Goal: Information Seeking & Learning: Find specific fact

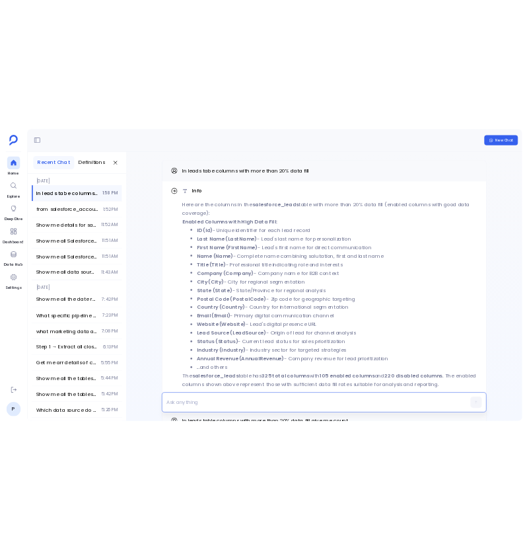
scroll to position [-271, 0]
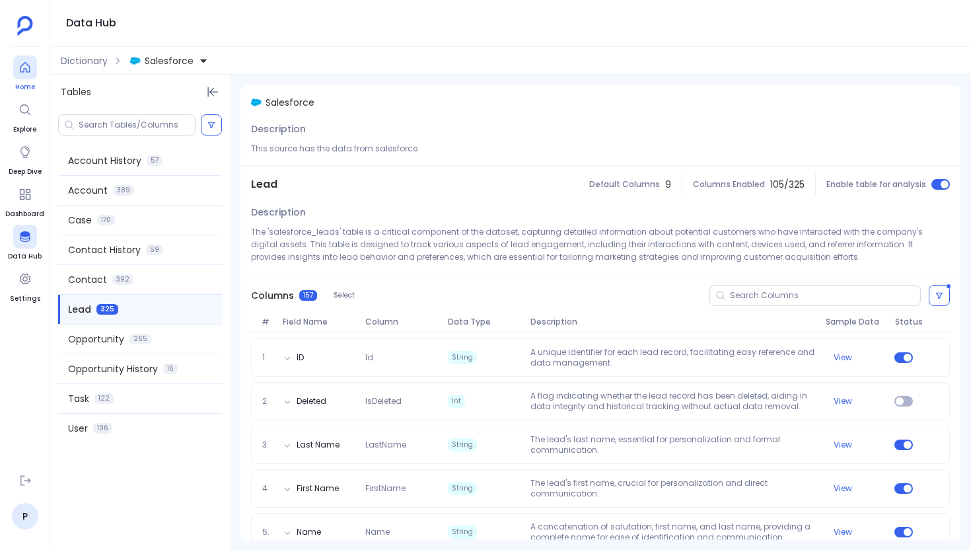
click at [20, 72] on icon at bounding box center [24, 67] width 13 height 13
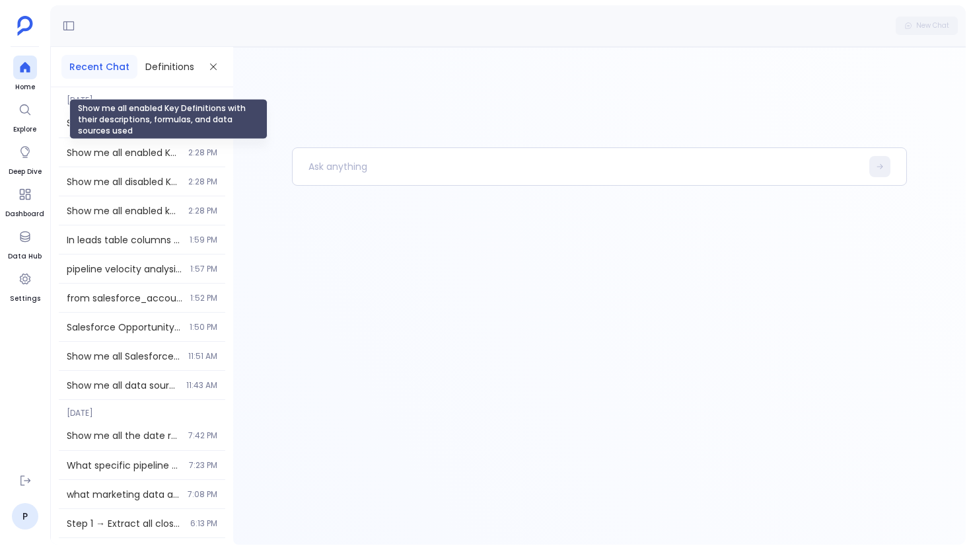
click at [154, 131] on div "Show me all enabled Key Definitions with their descriptions, formulas, and data…" at bounding box center [168, 118] width 198 height 40
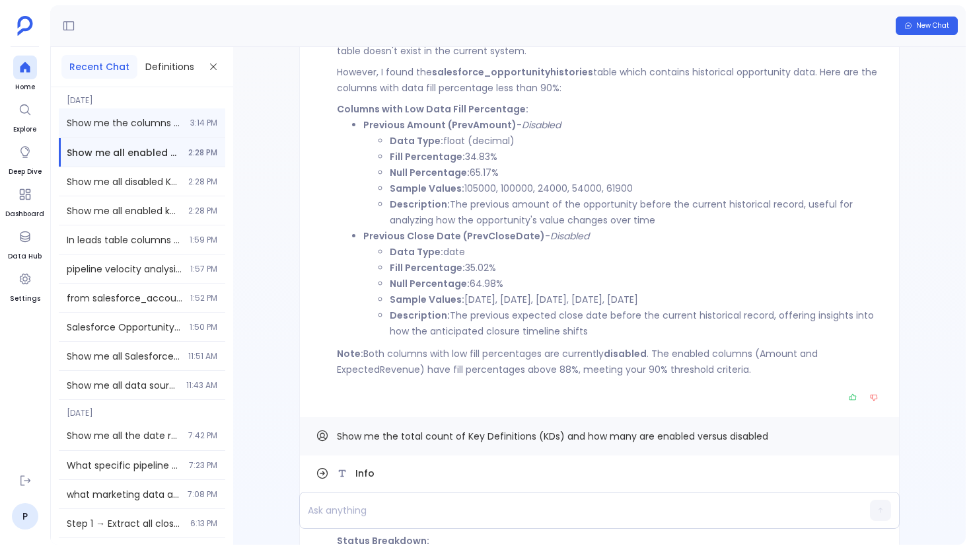
scroll to position [-1197, 0]
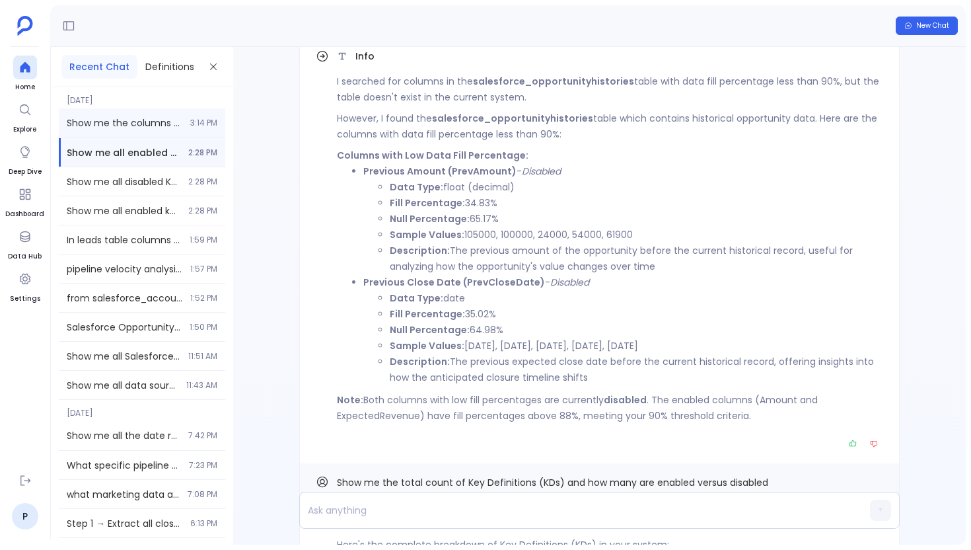
click at [165, 130] on div "Show me the columns and data quality information for the Opportunity History ta…" at bounding box center [142, 122] width 166 height 29
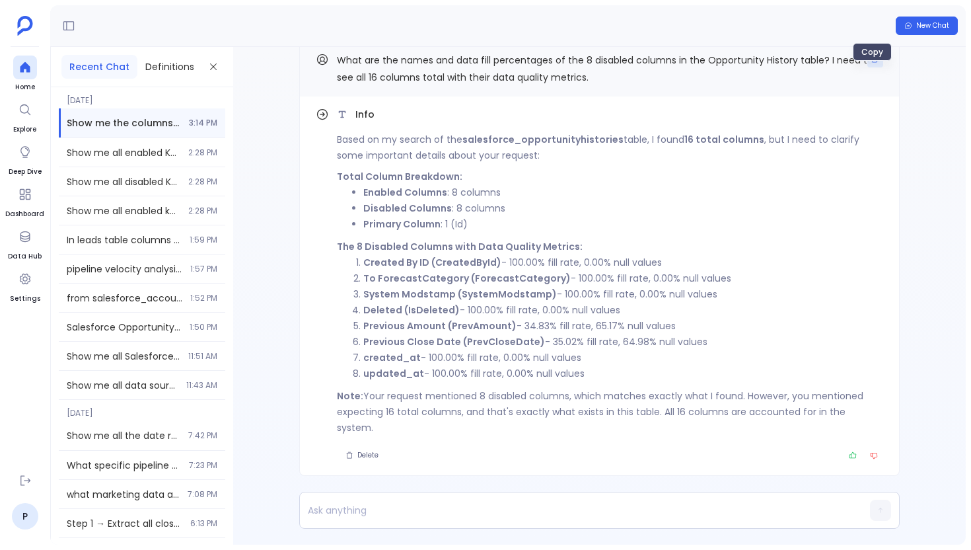
click at [874, 63] on icon "Copy" at bounding box center [876, 60] width 6 height 6
click at [34, 77] on div at bounding box center [25, 67] width 24 height 24
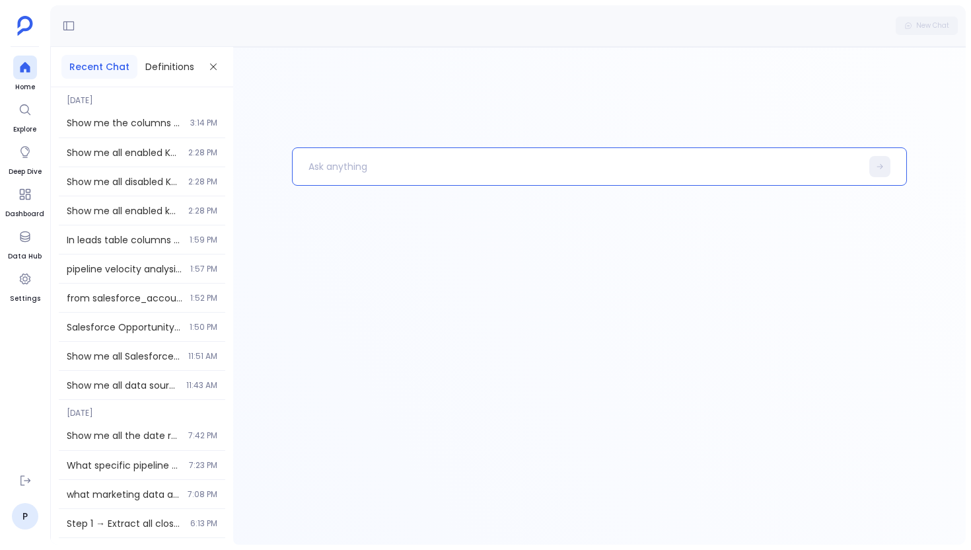
click at [337, 162] on p at bounding box center [577, 166] width 569 height 34
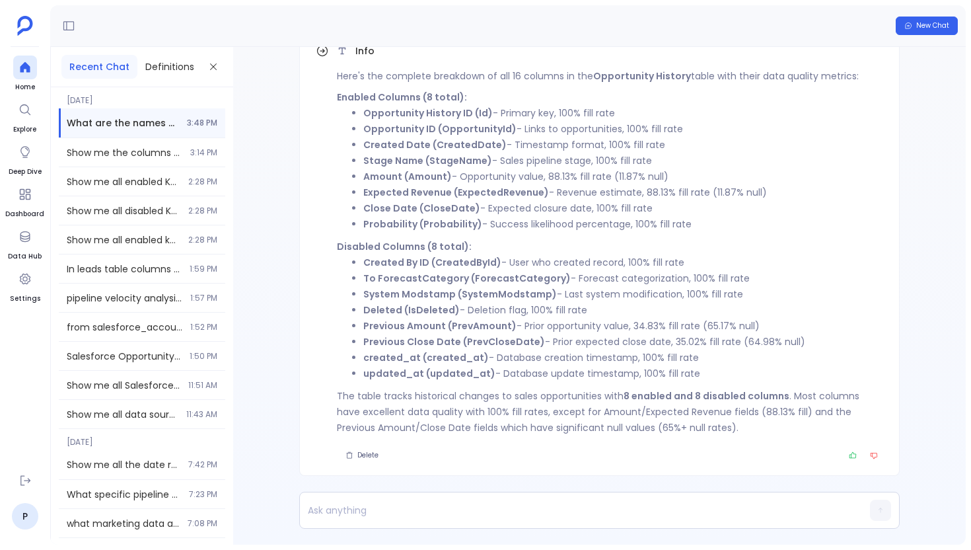
scroll to position [-86, 0]
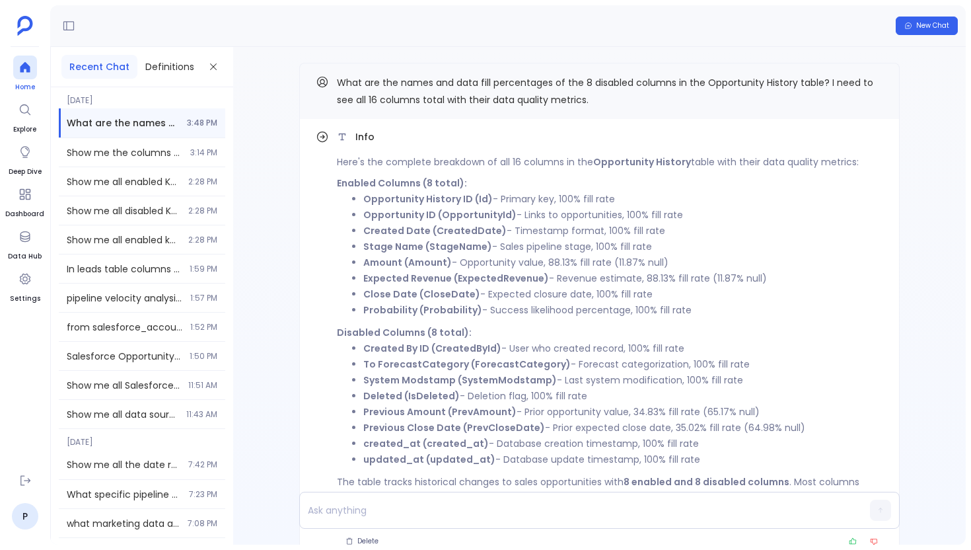
click at [32, 62] on div at bounding box center [25, 67] width 24 height 24
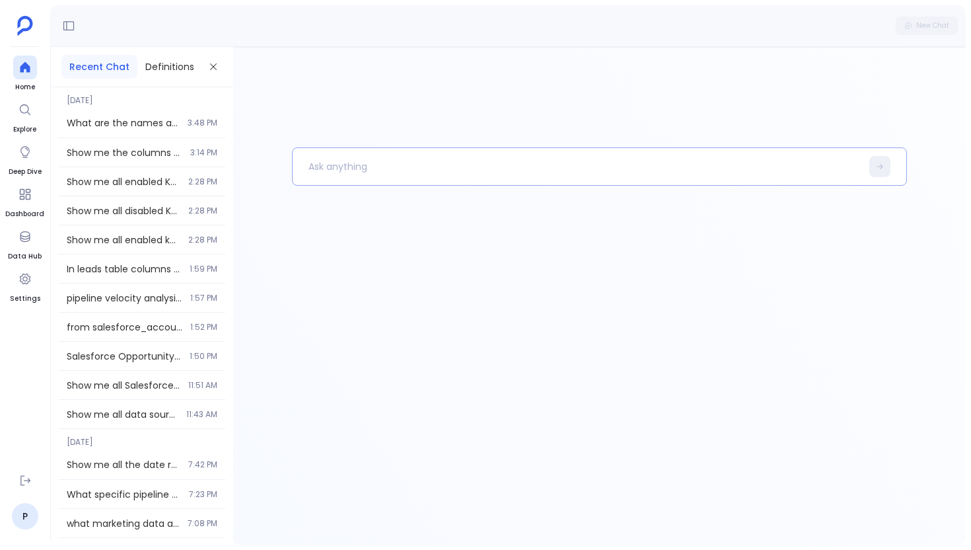
click at [316, 150] on p at bounding box center [577, 166] width 569 height 34
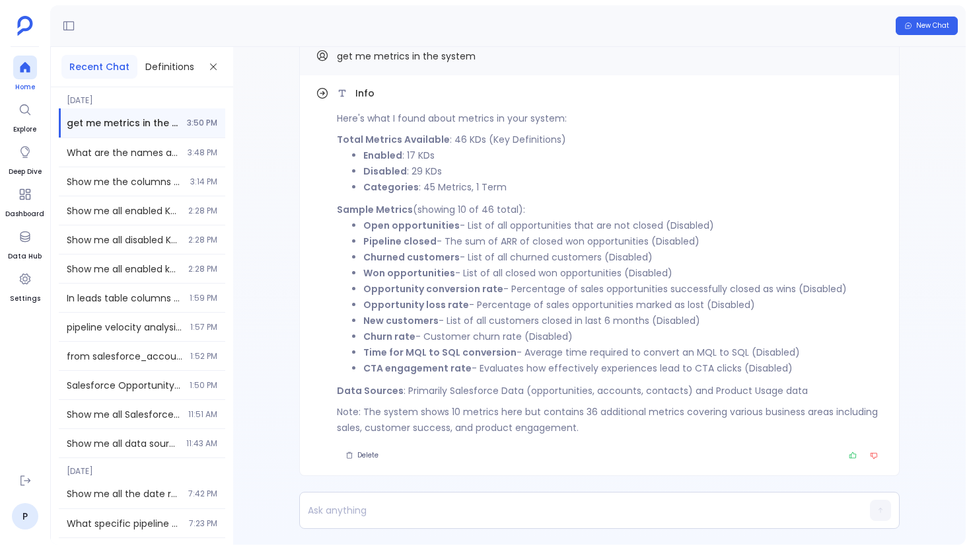
click at [23, 81] on link "Home" at bounding box center [25, 73] width 24 height 37
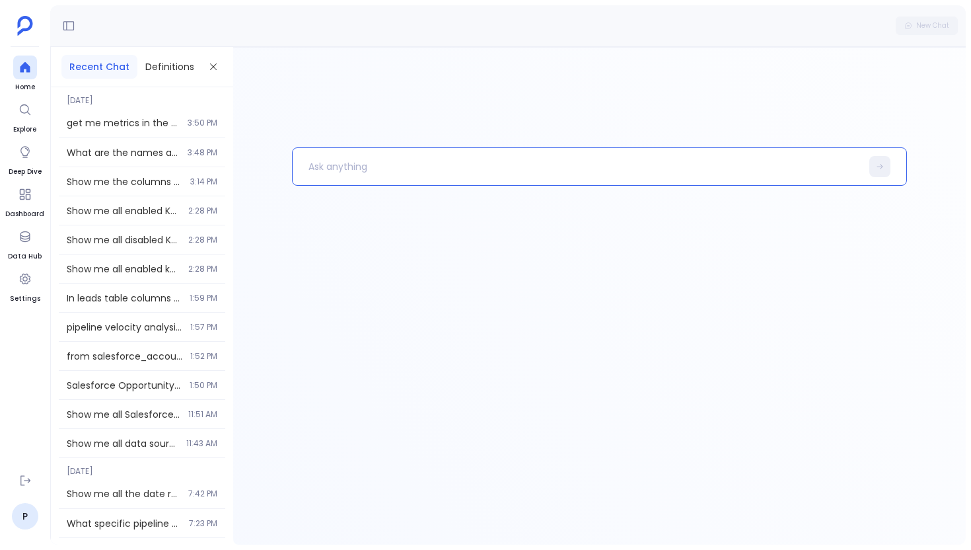
click at [335, 158] on p at bounding box center [577, 166] width 569 height 34
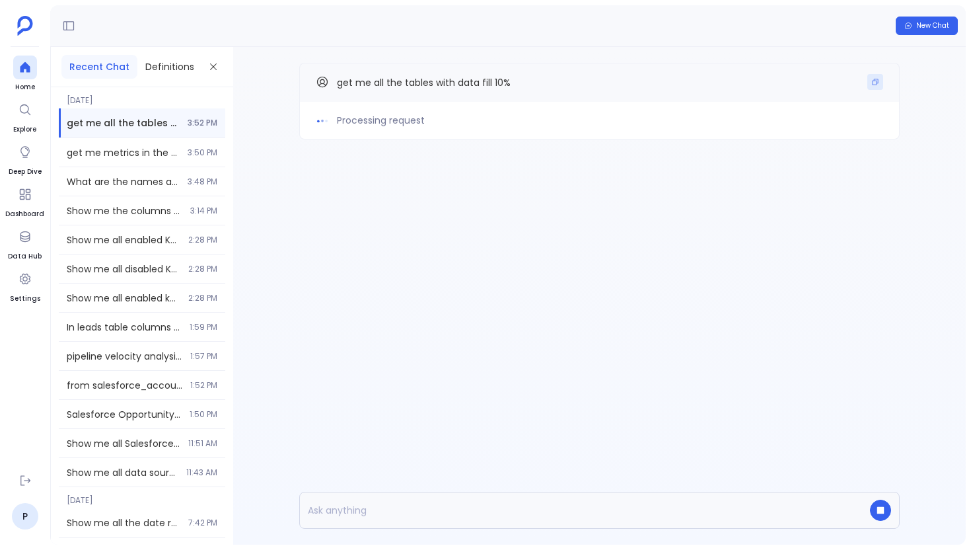
click at [875, 79] on icon "Copy" at bounding box center [875, 82] width 8 height 8
click at [28, 69] on icon at bounding box center [25, 67] width 10 height 11
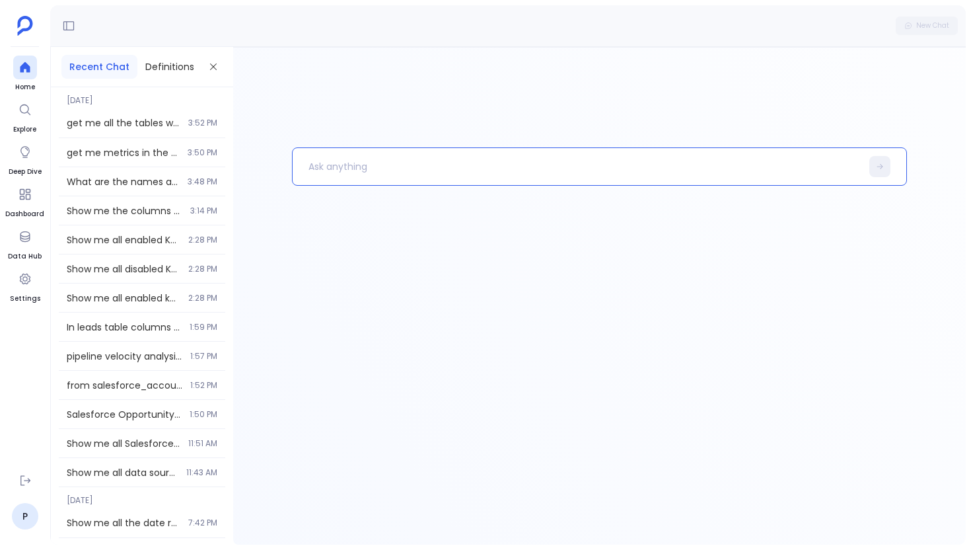
click at [337, 157] on p at bounding box center [577, 166] width 569 height 34
paste p
click at [388, 170] on p "get me all the tables with data fill 10%" at bounding box center [570, 166] width 555 height 34
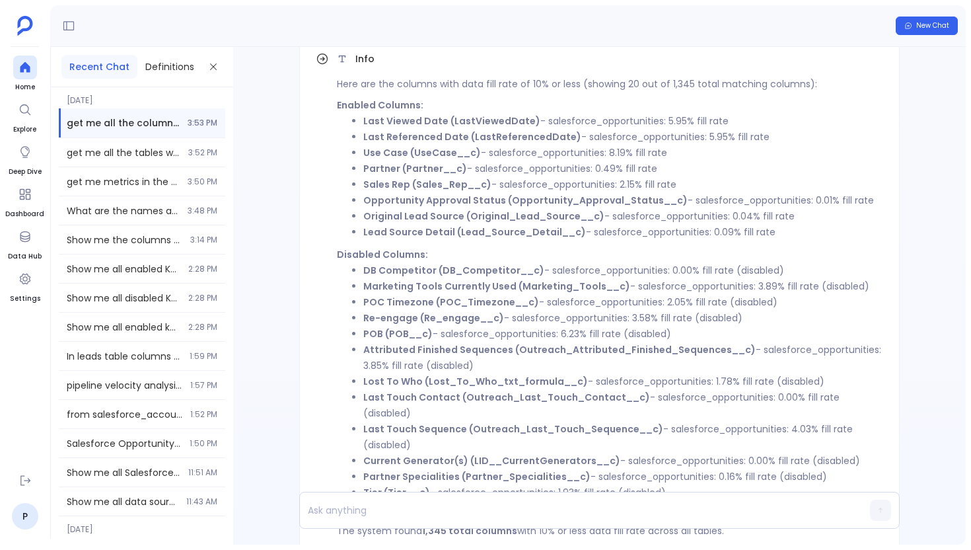
scroll to position [-148, 0]
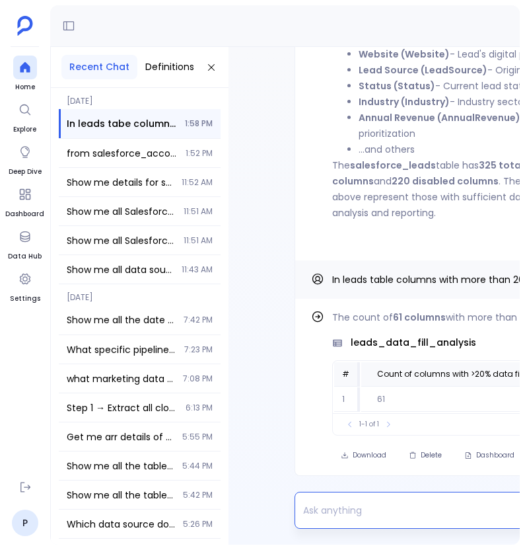
scroll to position [-271, 0]
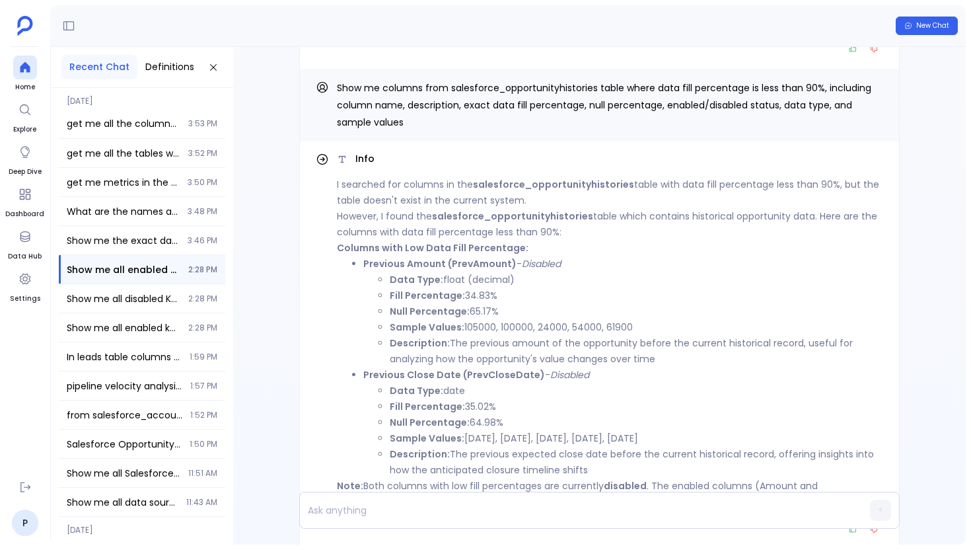
scroll to position [-1231, 0]
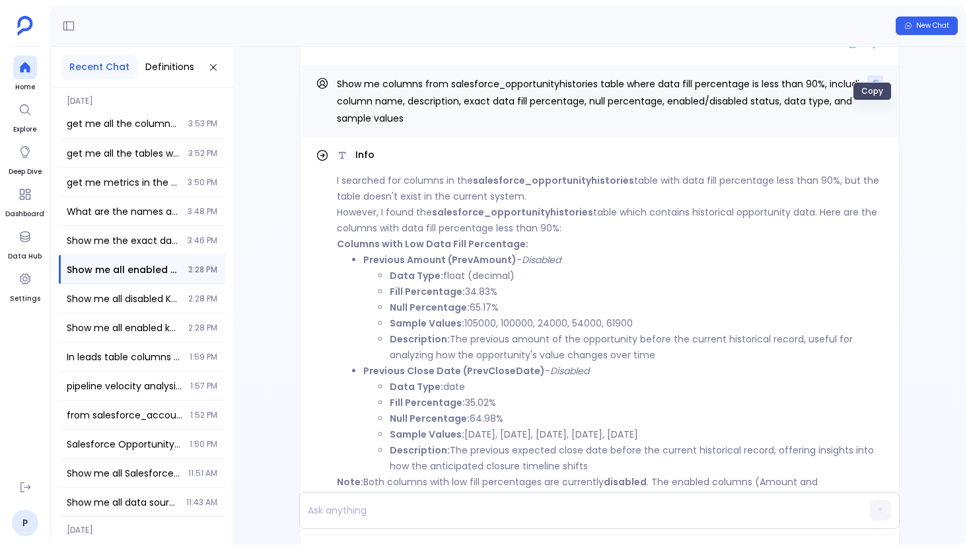
click at [871, 87] on icon "Copy" at bounding box center [875, 83] width 8 height 8
click at [34, 67] on div at bounding box center [25, 67] width 24 height 24
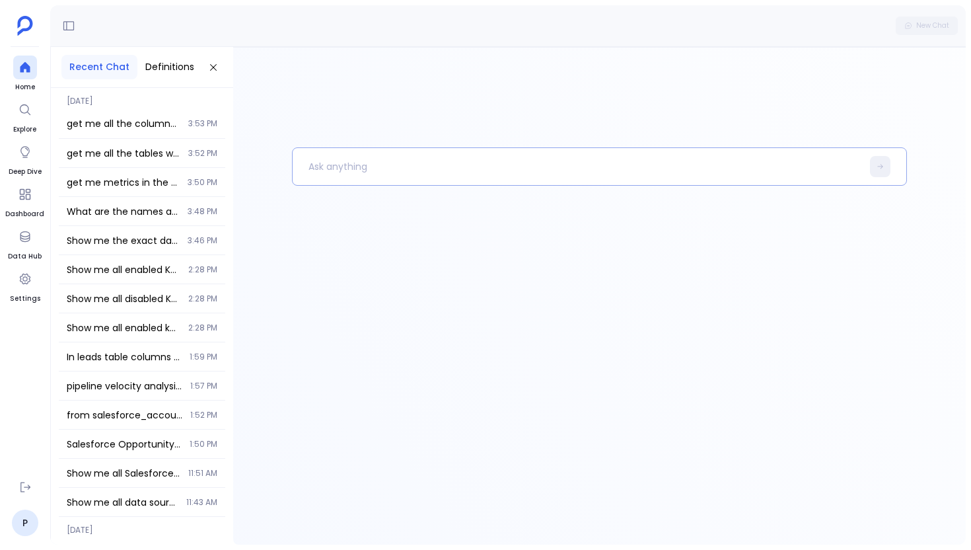
click at [310, 172] on p at bounding box center [577, 166] width 569 height 34
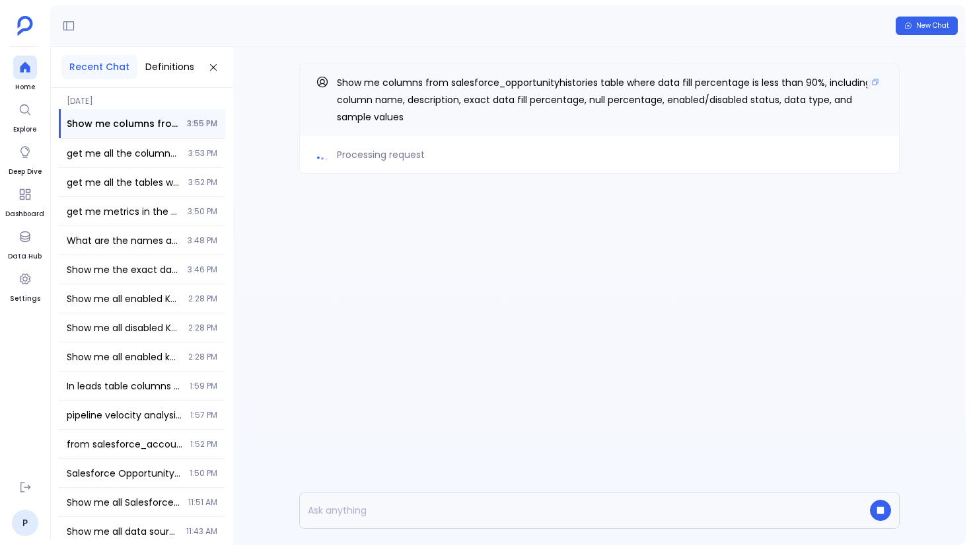
click at [883, 83] on div "Show me columns from salesforce_opportunityhistories table where data fill perc…" at bounding box center [599, 99] width 600 height 73
click at [875, 80] on icon "Copy" at bounding box center [875, 82] width 8 height 8
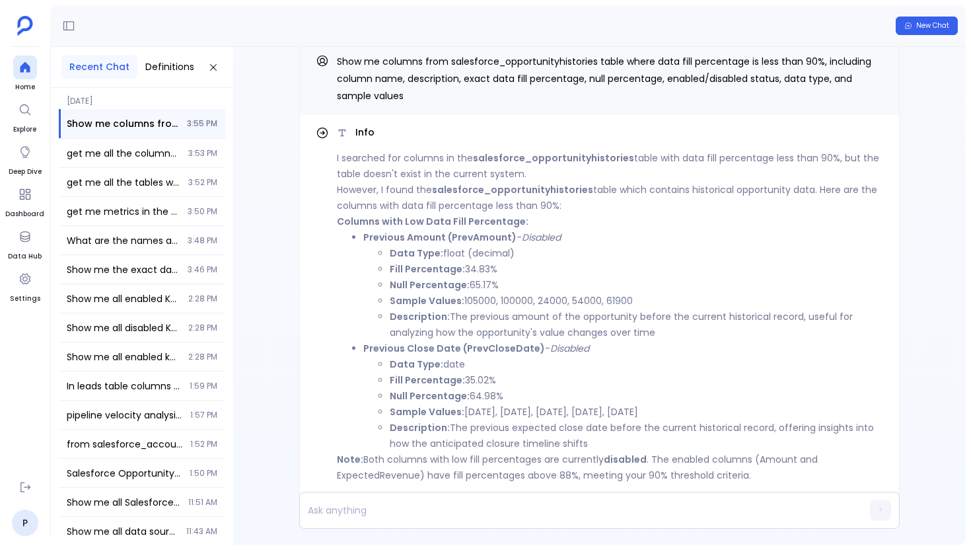
scroll to position [-69, 0]
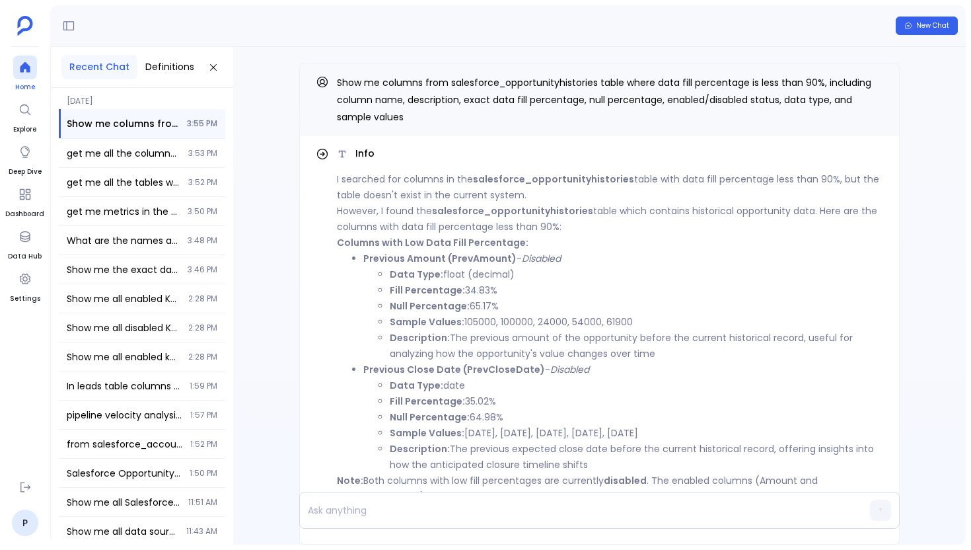
click at [28, 70] on icon at bounding box center [25, 67] width 10 height 11
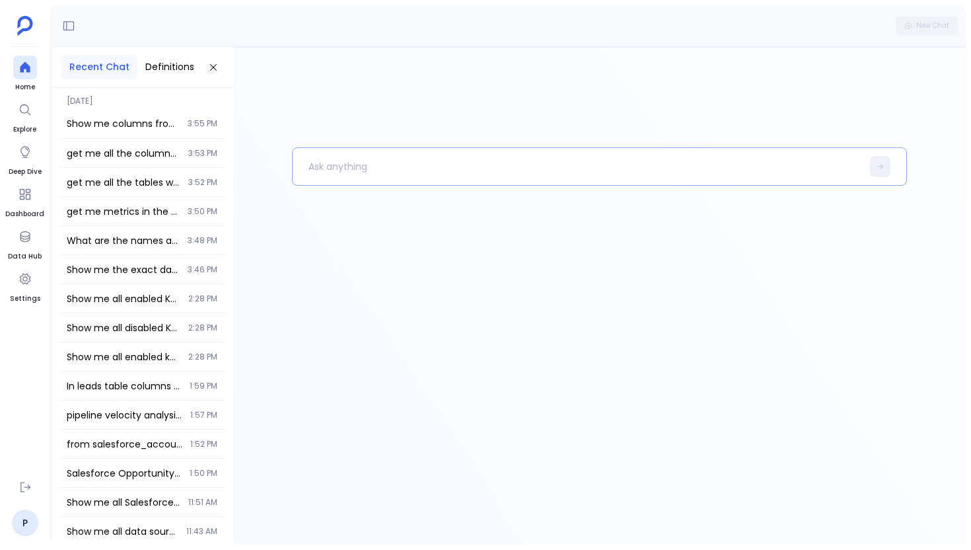
click at [329, 160] on p at bounding box center [577, 166] width 569 height 34
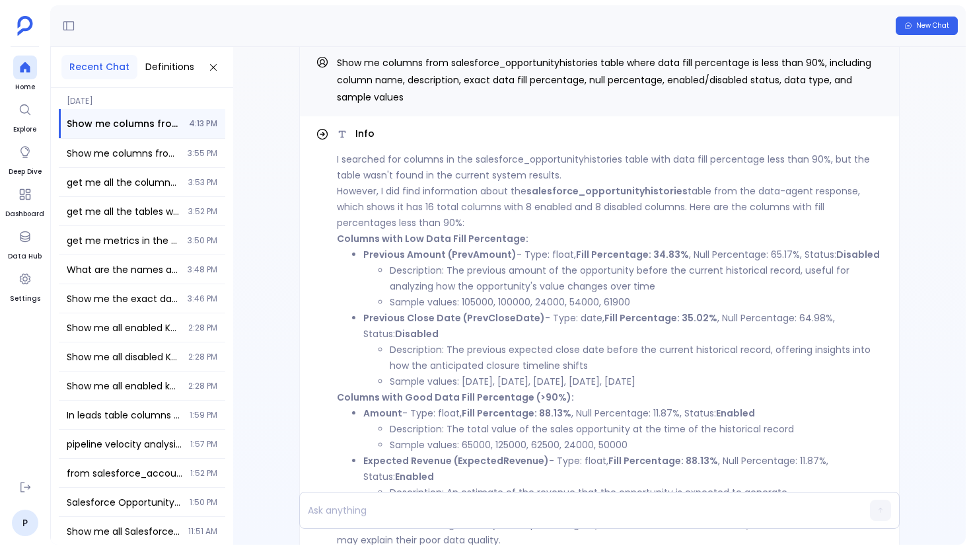
scroll to position [-132, 0]
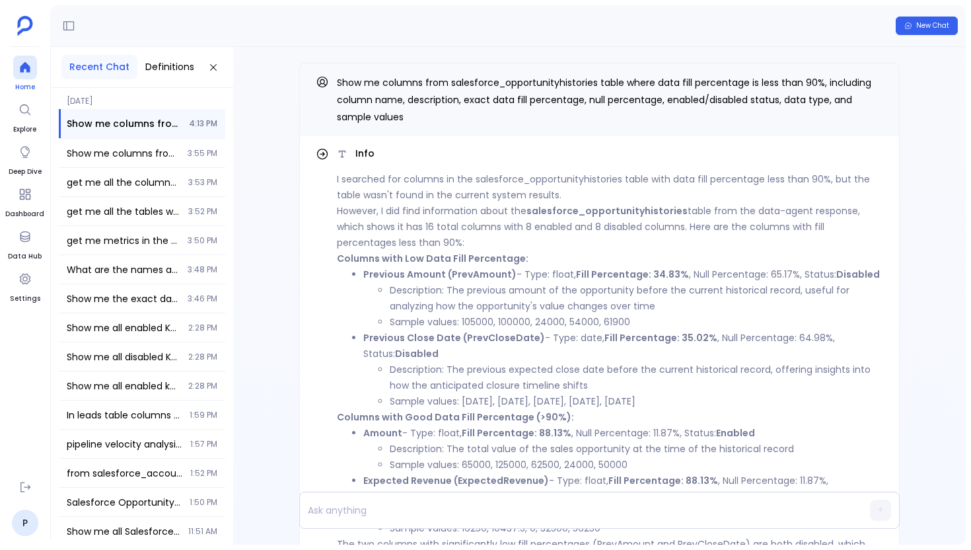
click at [30, 79] on div at bounding box center [25, 67] width 24 height 24
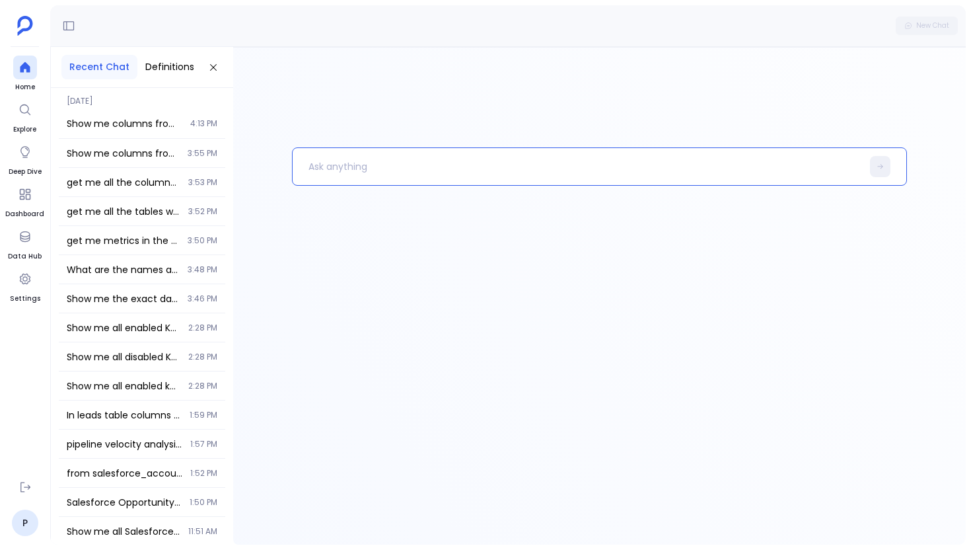
click at [328, 166] on p at bounding box center [577, 166] width 569 height 34
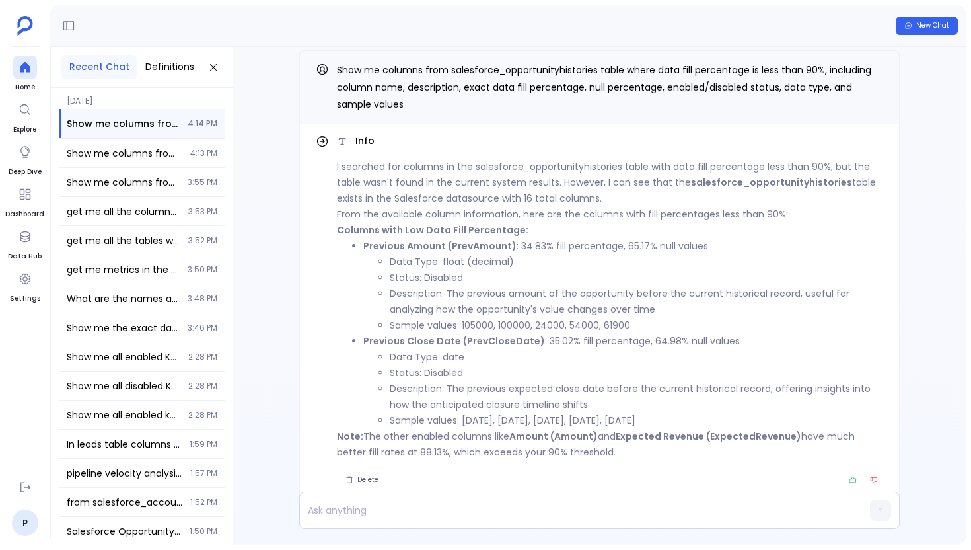
scroll to position [-26, 0]
click at [24, 67] on icon at bounding box center [25, 67] width 10 height 11
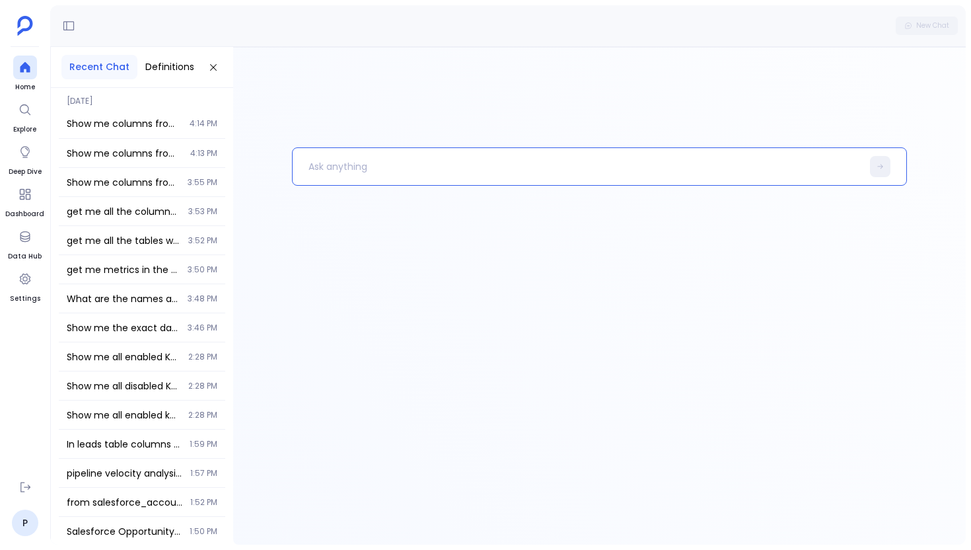
click at [384, 164] on p at bounding box center [577, 166] width 569 height 34
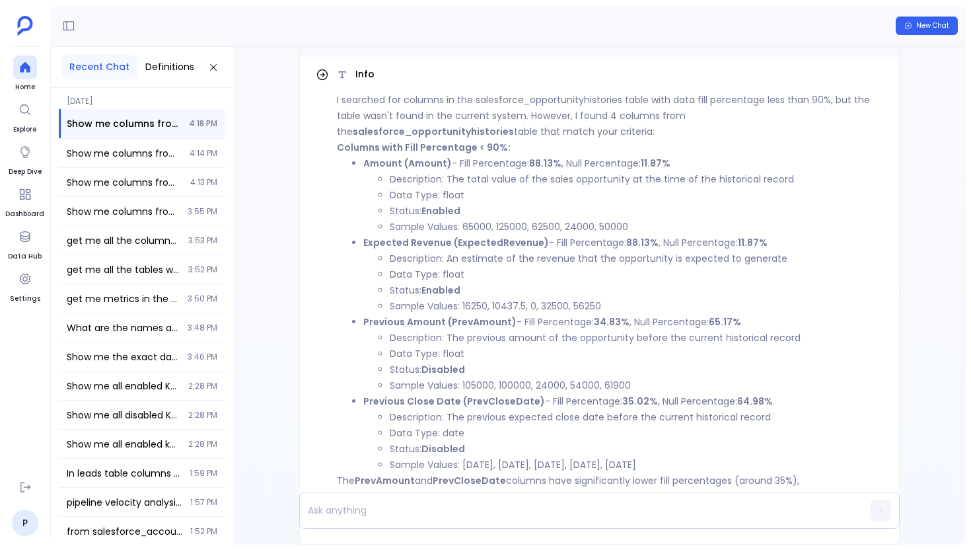
scroll to position [-148, 0]
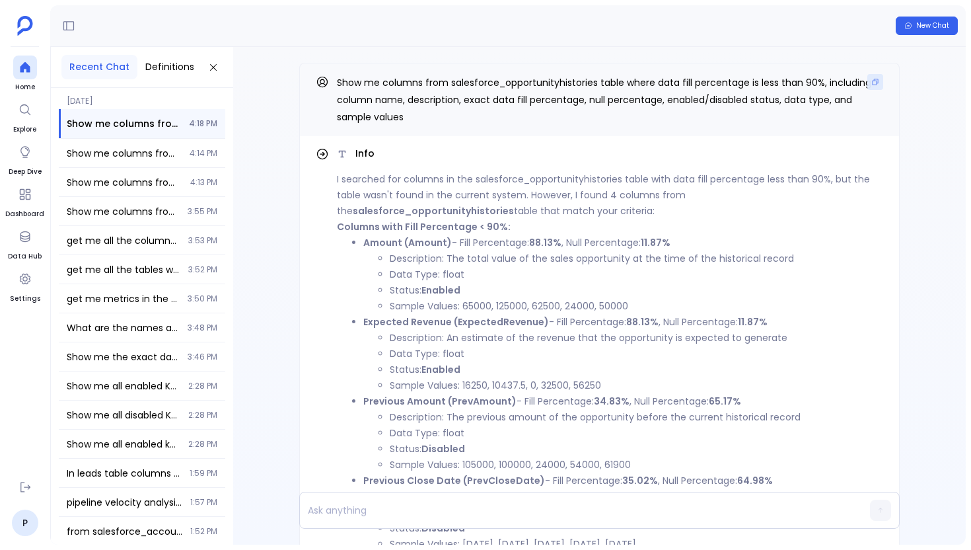
click at [871, 79] on icon "Copy" at bounding box center [875, 82] width 8 height 8
click at [22, 75] on div at bounding box center [25, 67] width 24 height 24
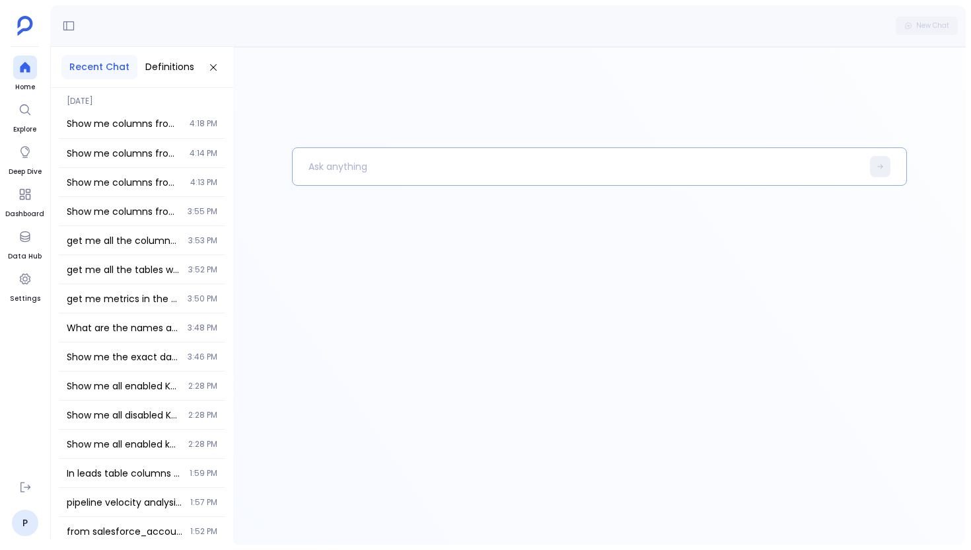
click at [304, 162] on p at bounding box center [577, 166] width 569 height 34
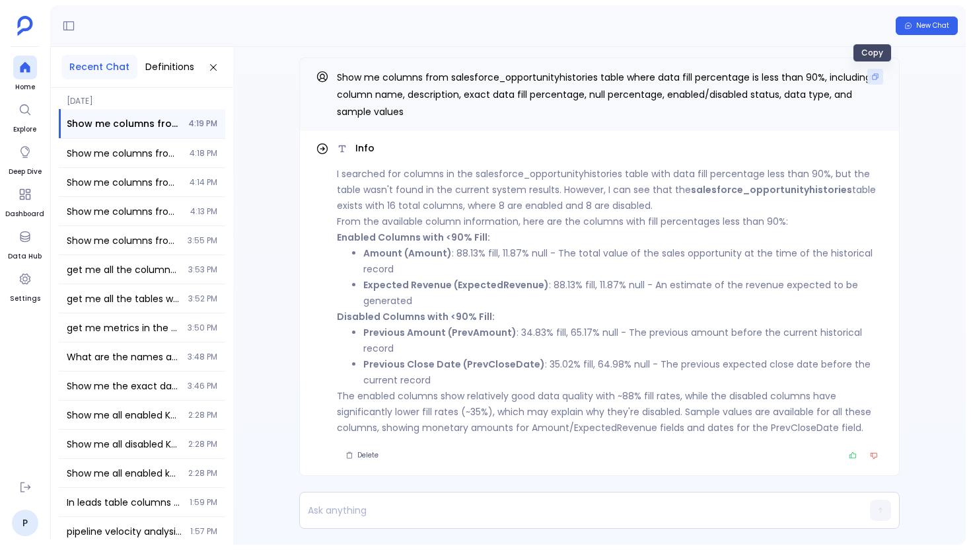
click at [869, 71] on button "Copy" at bounding box center [875, 77] width 16 height 16
click at [17, 64] on div at bounding box center [25, 67] width 24 height 24
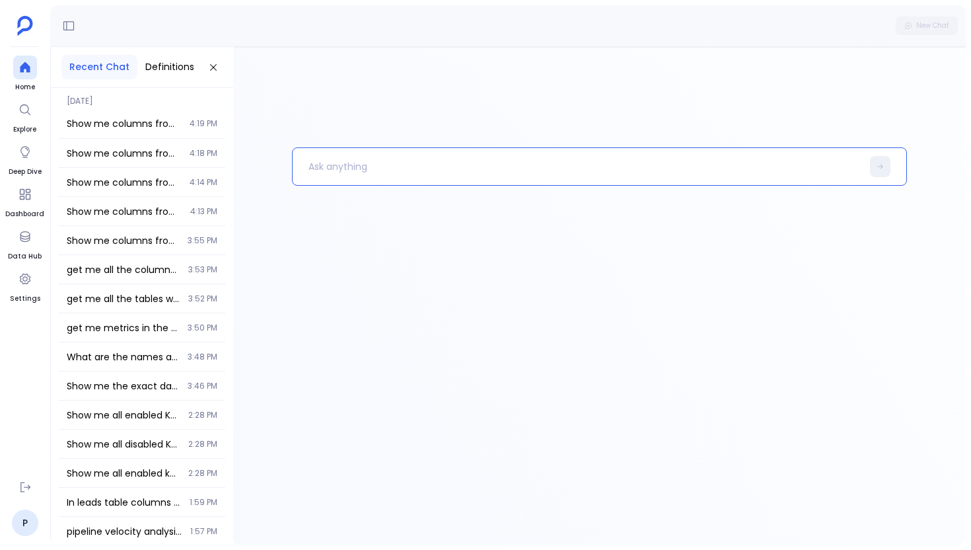
click at [310, 180] on p at bounding box center [577, 166] width 569 height 34
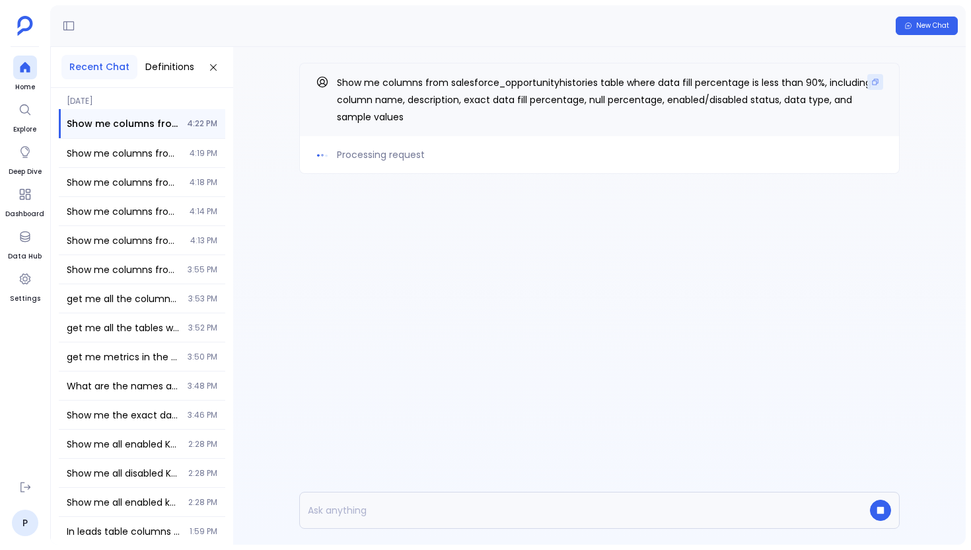
click at [874, 85] on icon "Copy" at bounding box center [875, 82] width 8 height 8
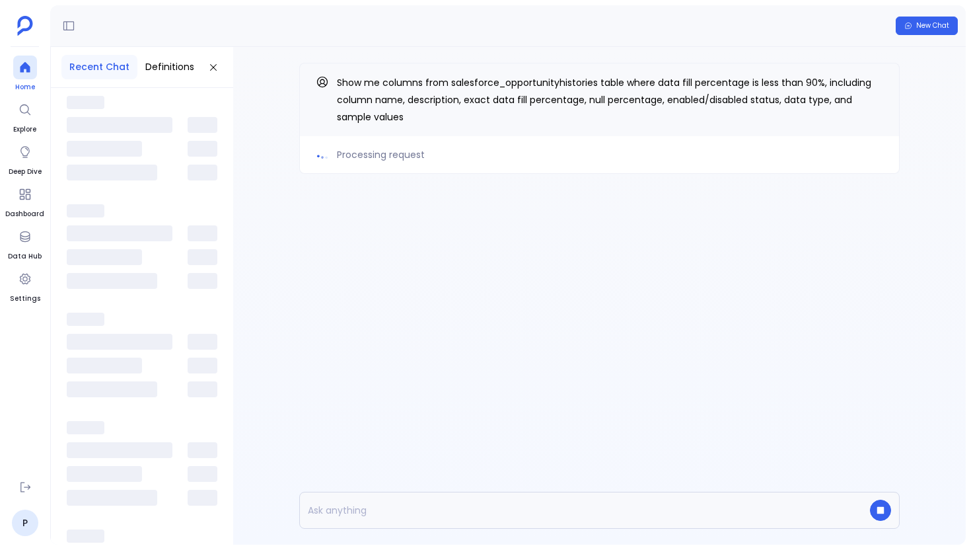
click at [25, 65] on icon at bounding box center [25, 67] width 10 height 11
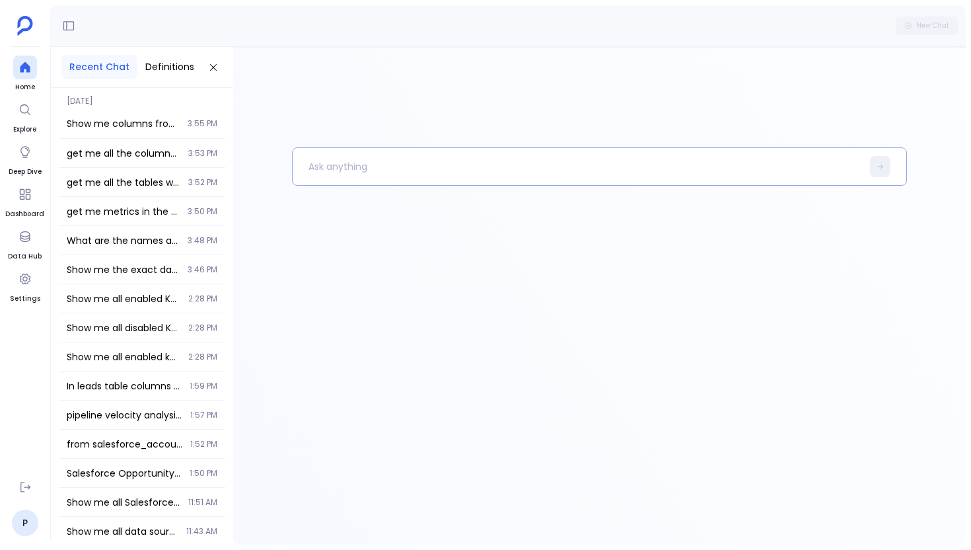
click at [366, 167] on p at bounding box center [577, 166] width 569 height 34
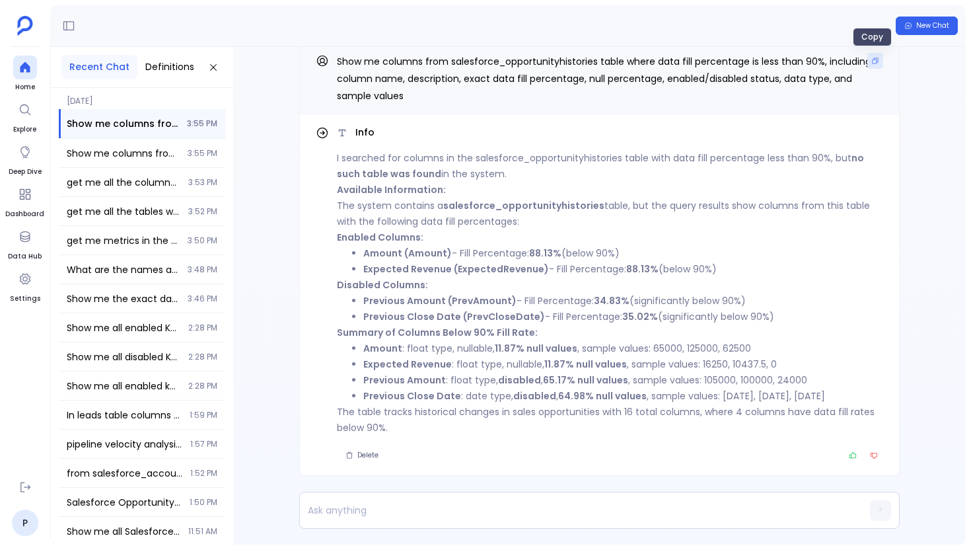
click at [867, 66] on button "Copy" at bounding box center [875, 61] width 16 height 16
click at [24, 75] on div at bounding box center [25, 67] width 24 height 24
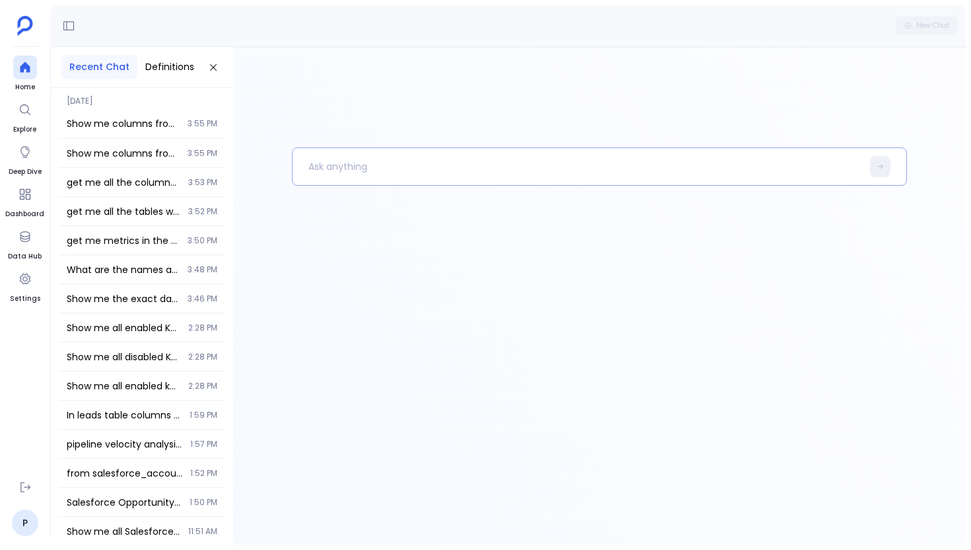
click at [426, 155] on p at bounding box center [577, 166] width 569 height 34
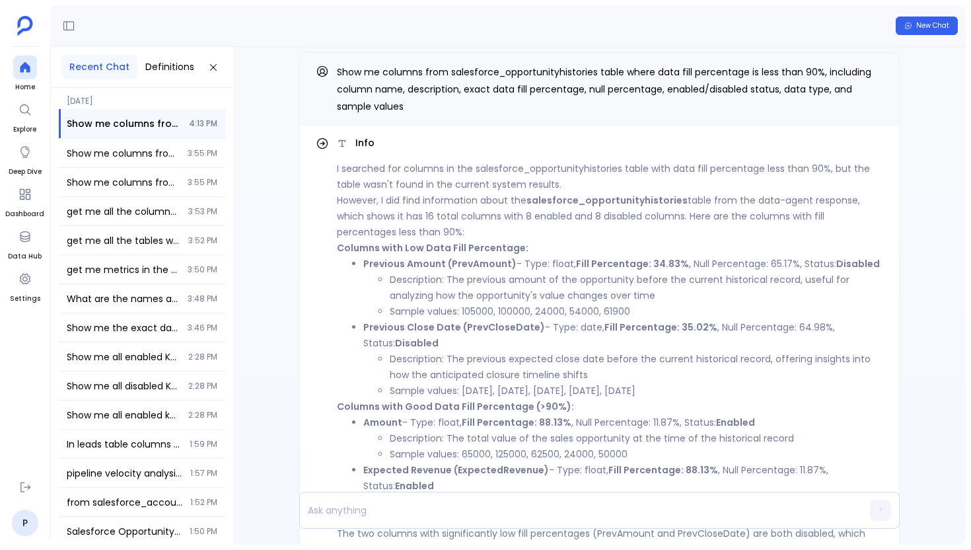
scroll to position [-132, 0]
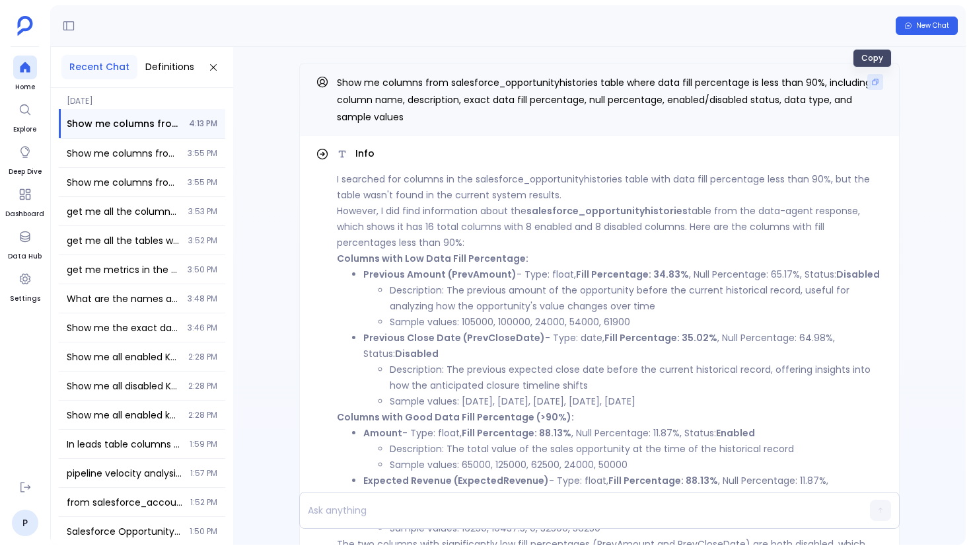
click at [873, 86] on button "Copy" at bounding box center [875, 82] width 16 height 16
click at [37, 68] on ul "Home Explore Deep Dive Dashboard Data Hub Settings" at bounding box center [24, 262] width 39 height 414
click at [30, 69] on icon at bounding box center [24, 67] width 13 height 13
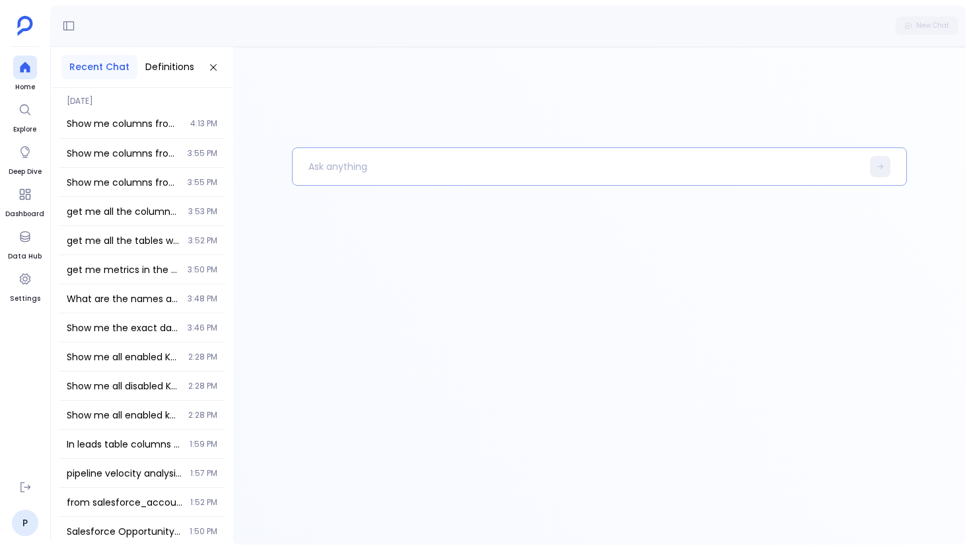
click at [324, 172] on p at bounding box center [577, 166] width 569 height 34
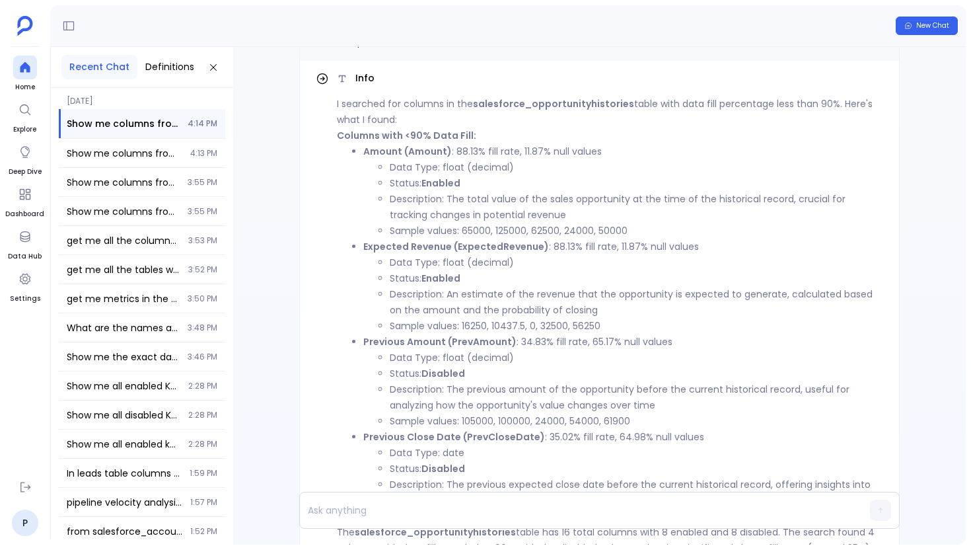
scroll to position [-211, 0]
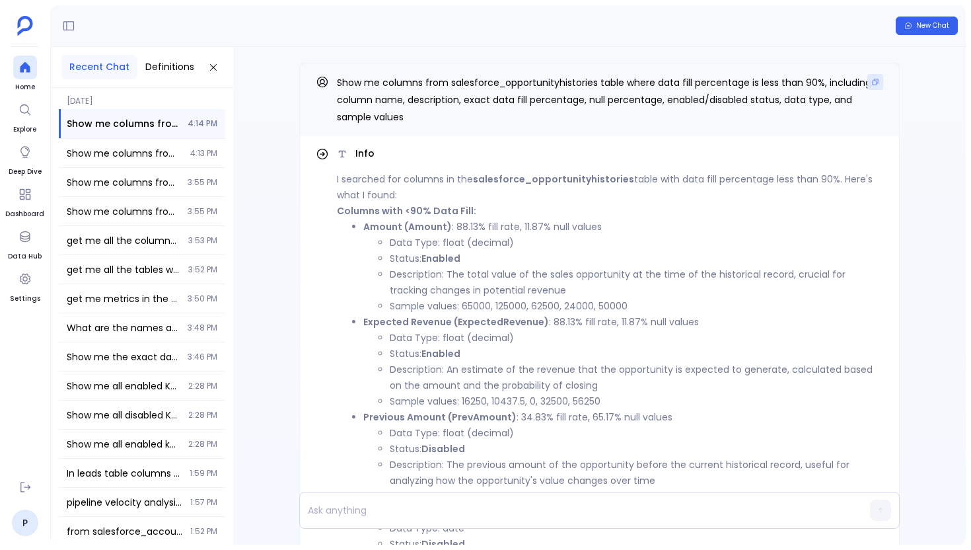
click at [869, 89] on button "Copy" at bounding box center [875, 82] width 16 height 16
click at [15, 59] on div at bounding box center [25, 67] width 24 height 24
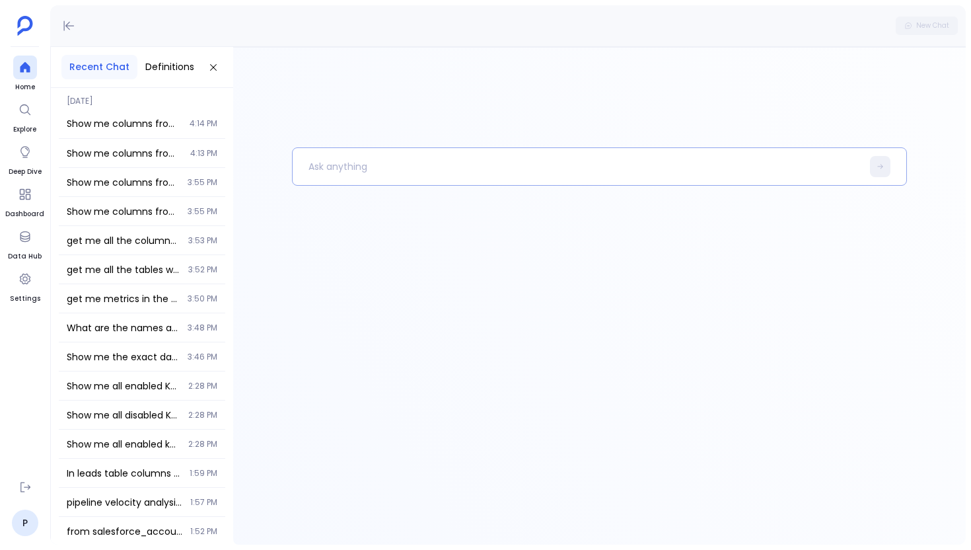
click at [315, 157] on p at bounding box center [577, 166] width 569 height 34
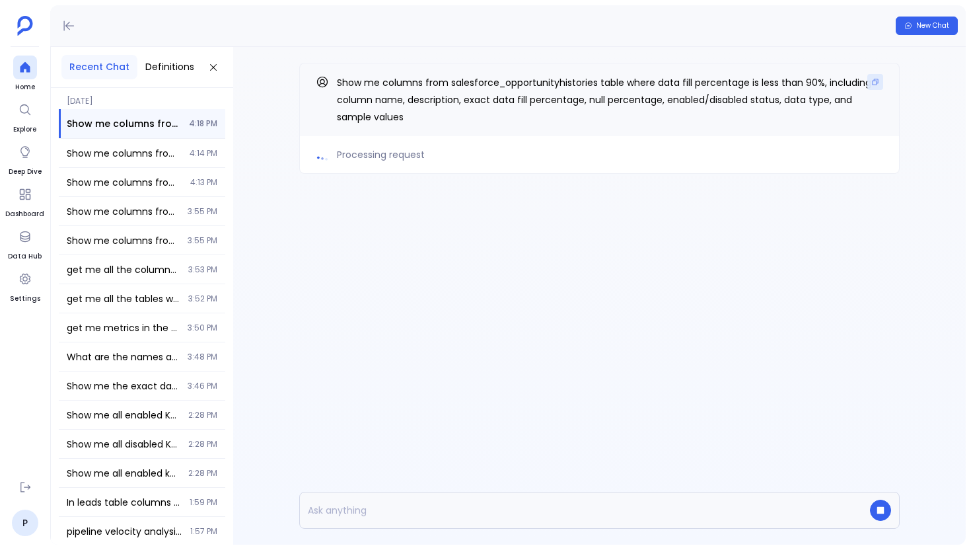
click at [882, 83] on button "Copy" at bounding box center [875, 82] width 16 height 16
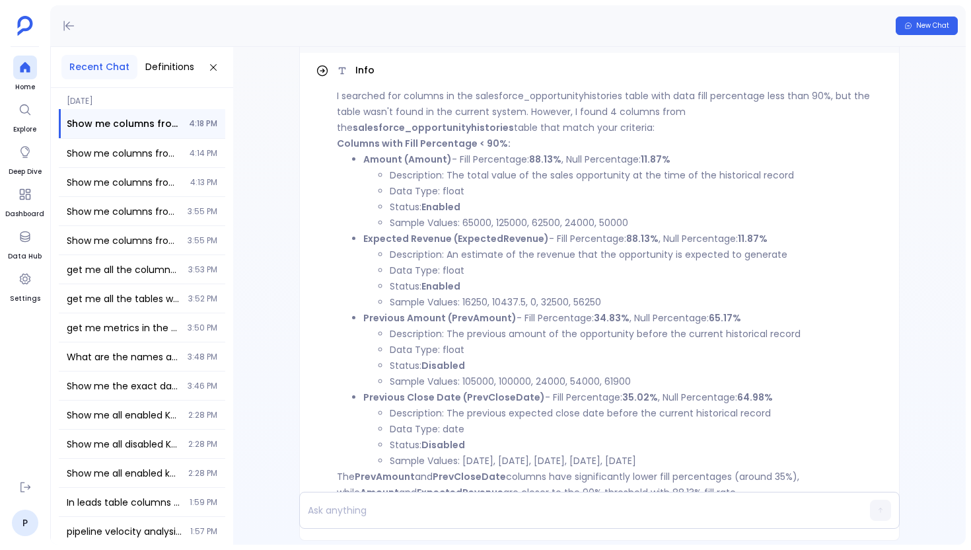
scroll to position [-148, 0]
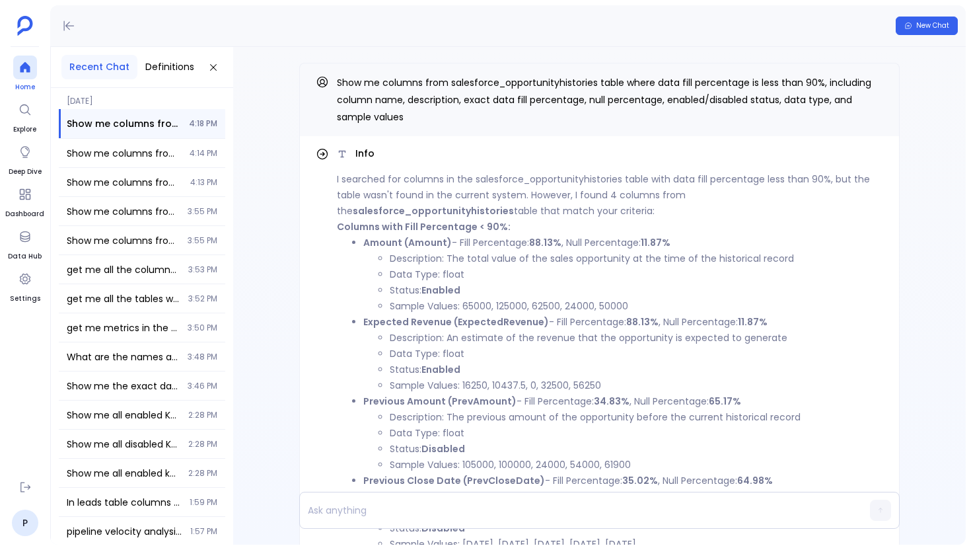
click at [26, 66] on icon at bounding box center [25, 67] width 10 height 11
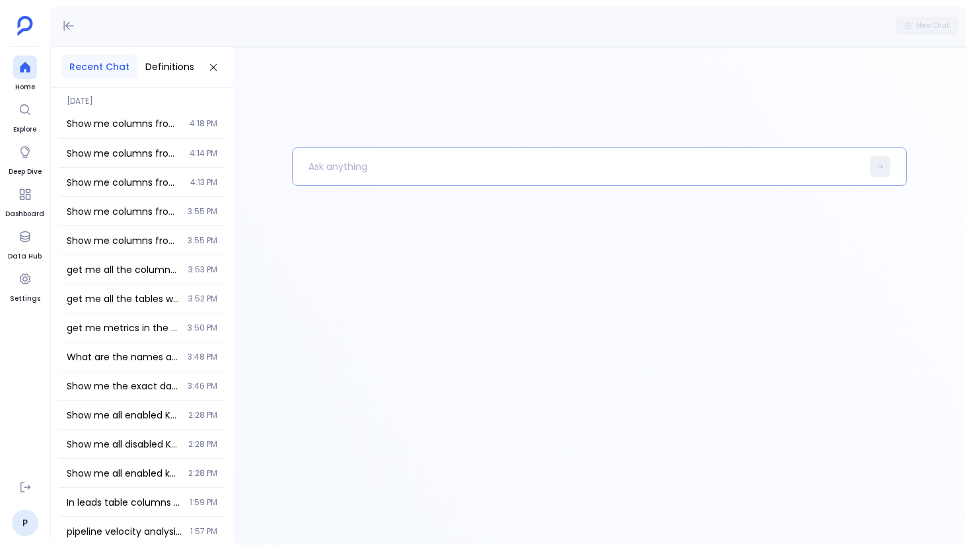
click at [398, 176] on p at bounding box center [577, 166] width 569 height 34
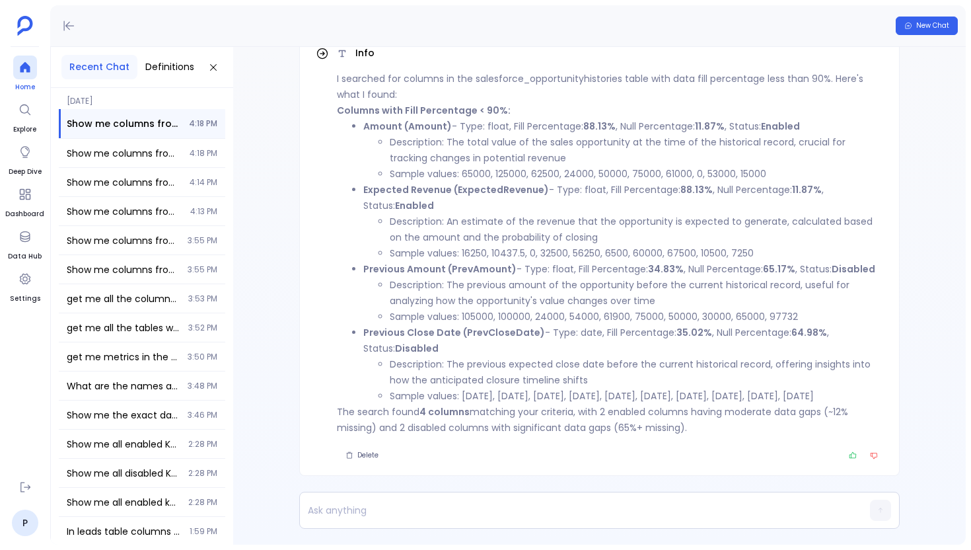
click at [24, 71] on icon at bounding box center [24, 67] width 13 height 13
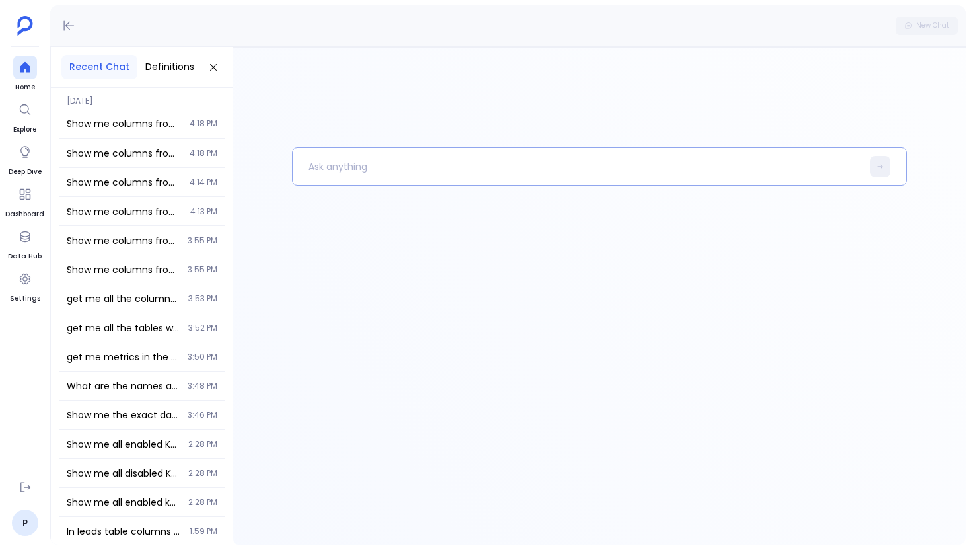
click at [355, 152] on p at bounding box center [577, 166] width 569 height 34
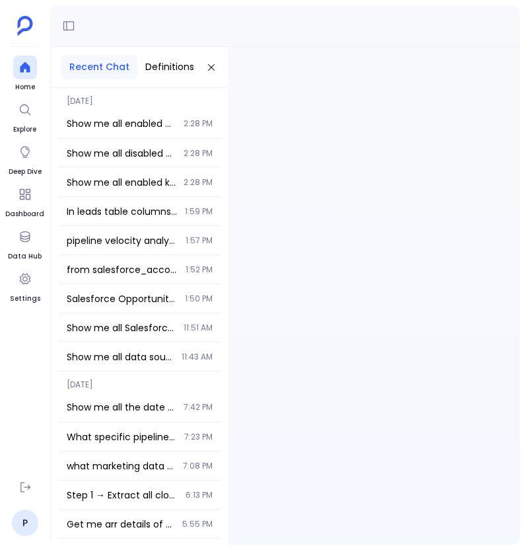
click at [16, 64] on div at bounding box center [25, 67] width 24 height 24
click at [310, 163] on p at bounding box center [504, 166] width 454 height 34
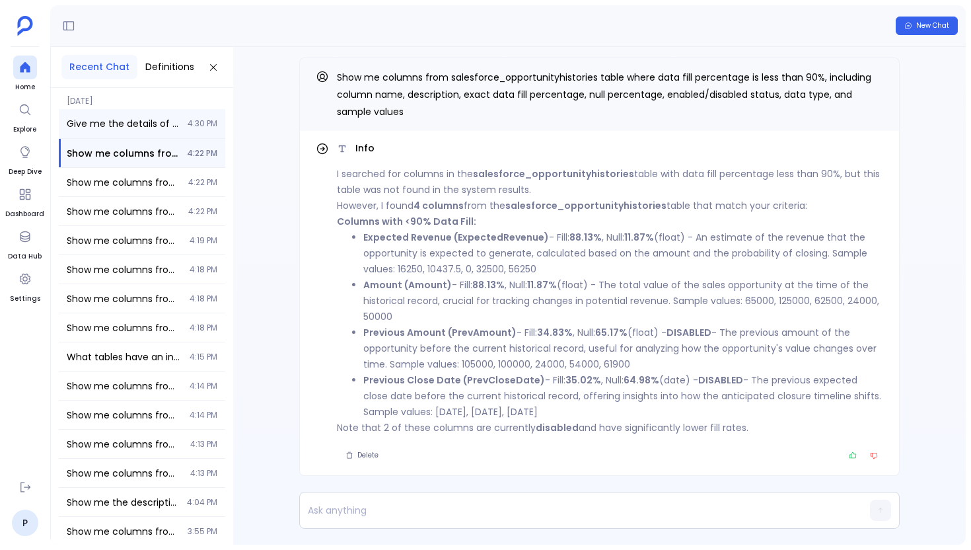
click at [166, 129] on span "Give me the details of accounts table along with its purpose" at bounding box center [123, 123] width 113 height 13
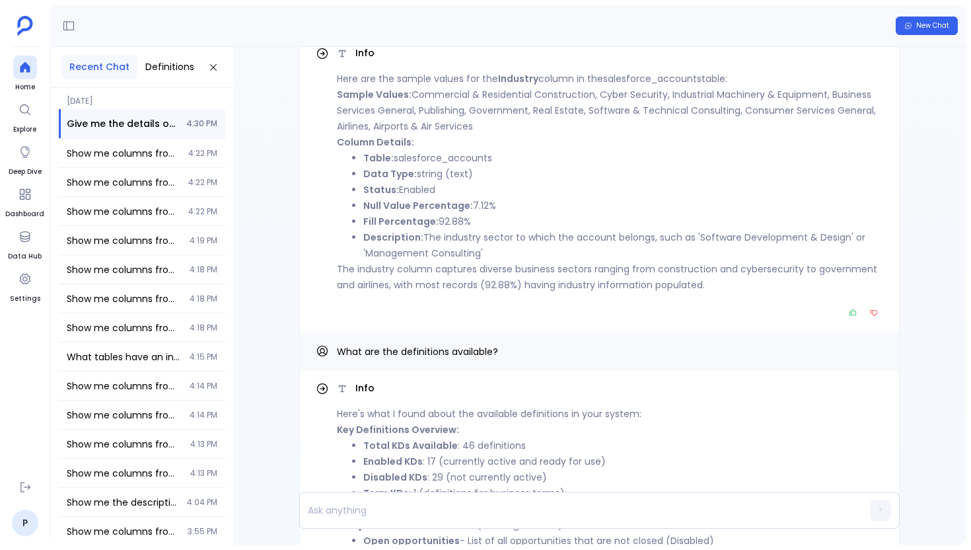
scroll to position [-1005, 0]
